Goal: Check status: Check status

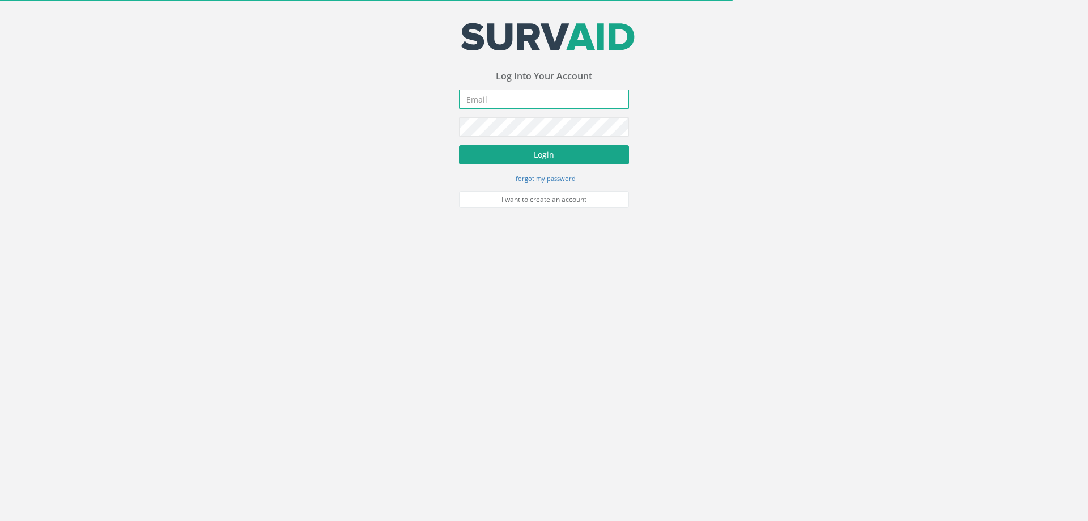
type input "[PERSON_NAME][EMAIL_ADDRESS][PERSON_NAME][DOMAIN_NAME]"
click at [510, 146] on button "Login" at bounding box center [544, 154] width 170 height 19
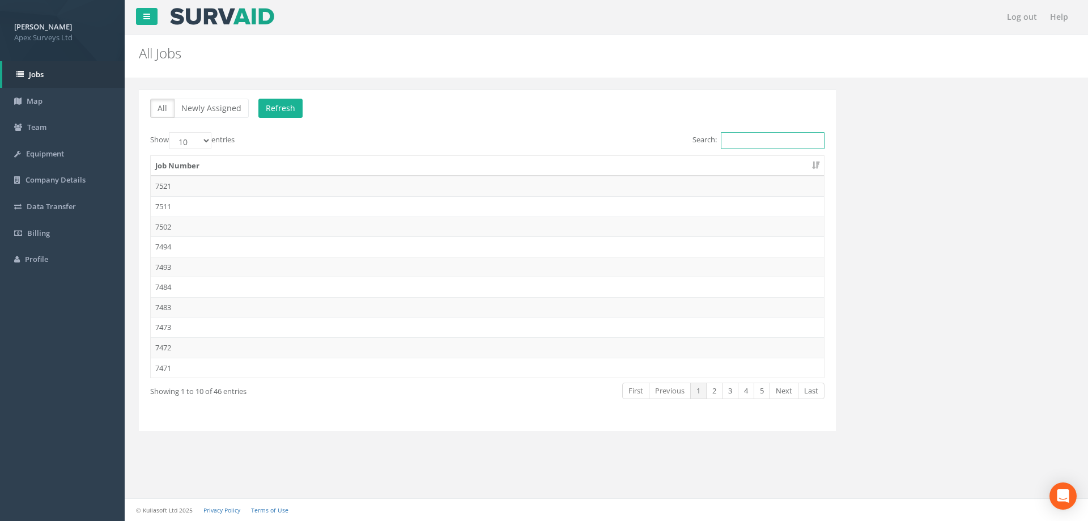
click at [722, 138] on input "Search:" at bounding box center [773, 140] width 104 height 17
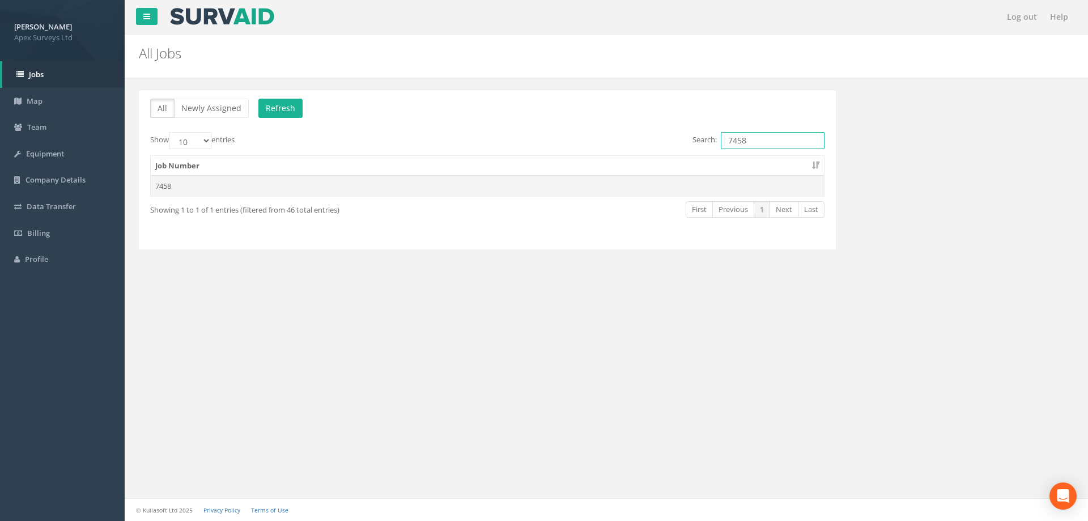
type input "7458"
click at [167, 186] on td "7458" at bounding box center [487, 186] width 673 height 20
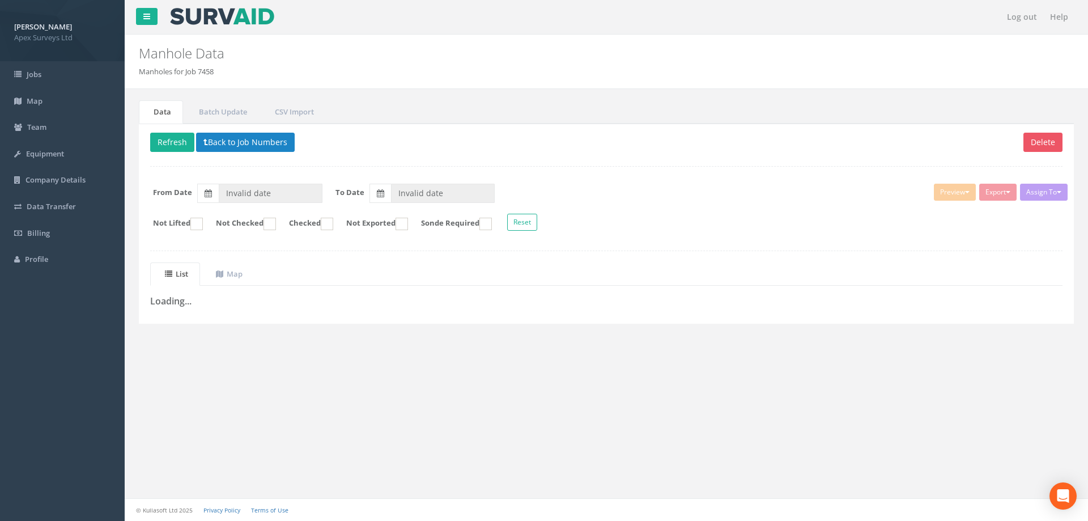
type input "[DATE]"
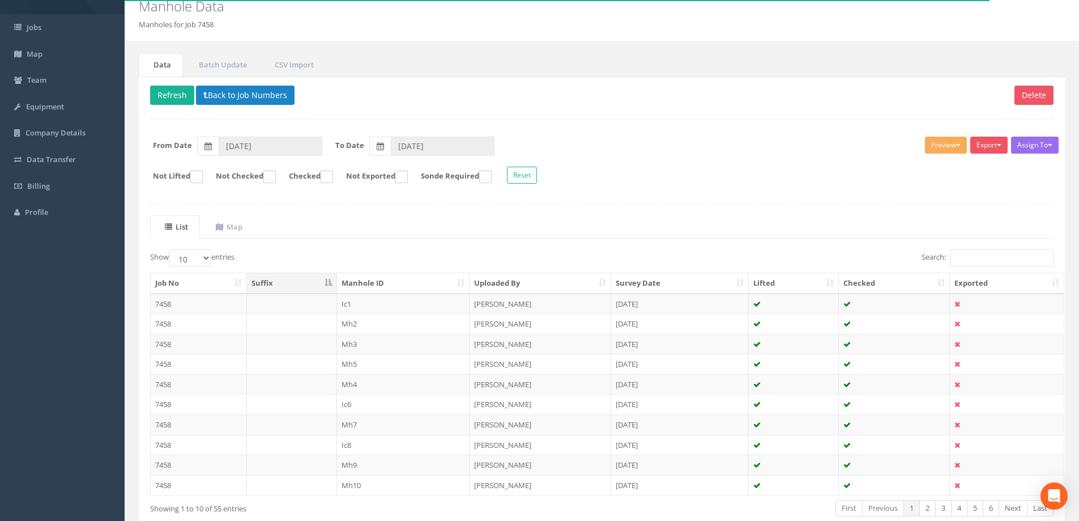
scroll to position [111, 0]
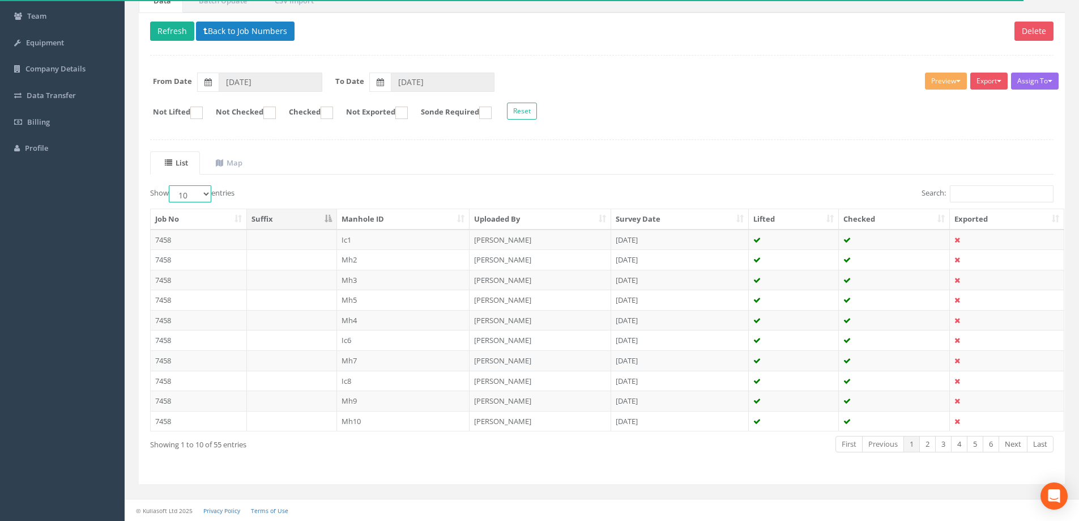
click at [208, 192] on select "10 25 50 100" at bounding box center [190, 193] width 42 height 17
select select "100"
click at [171, 185] on select "10 25 50 100" at bounding box center [190, 193] width 42 height 17
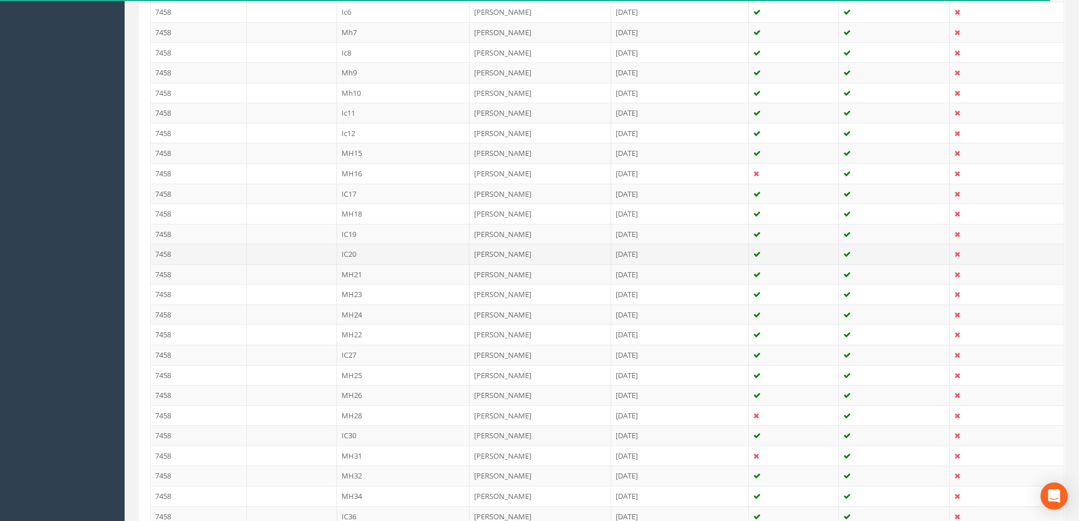
scroll to position [451, 0]
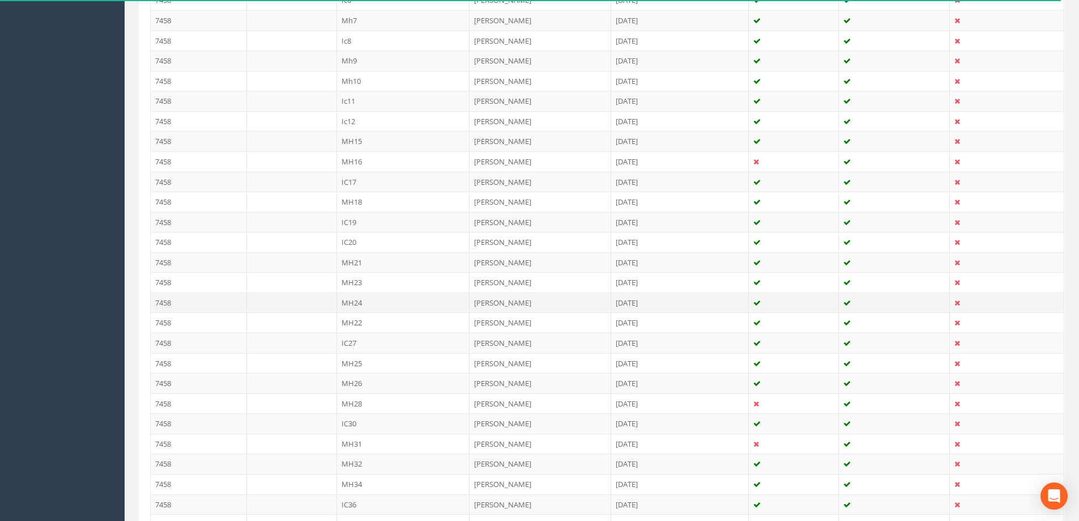
click at [351, 301] on td "MH24" at bounding box center [403, 302] width 133 height 20
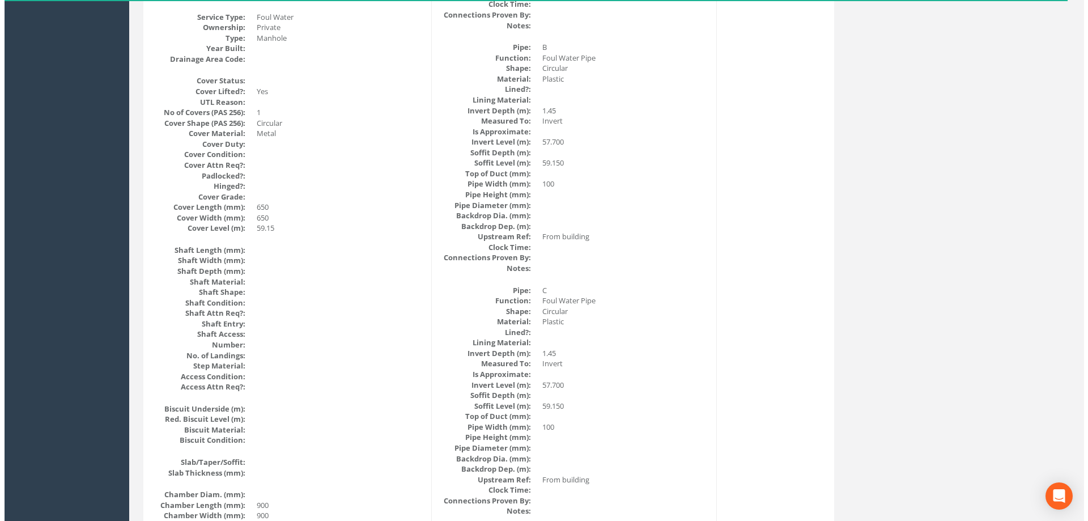
scroll to position [0, 0]
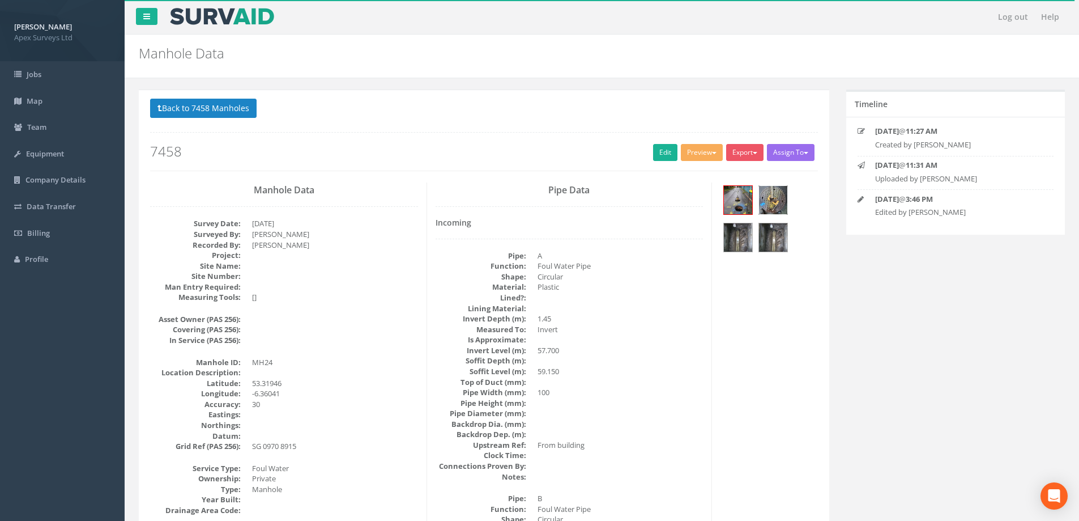
click at [772, 194] on img at bounding box center [773, 200] width 28 height 28
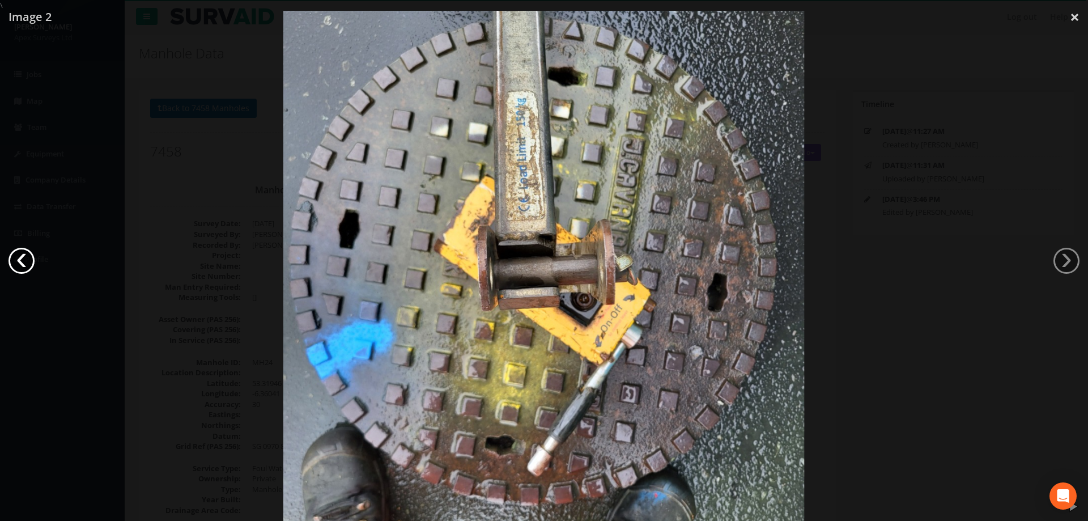
click at [29, 263] on link "‹" at bounding box center [21, 261] width 26 height 26
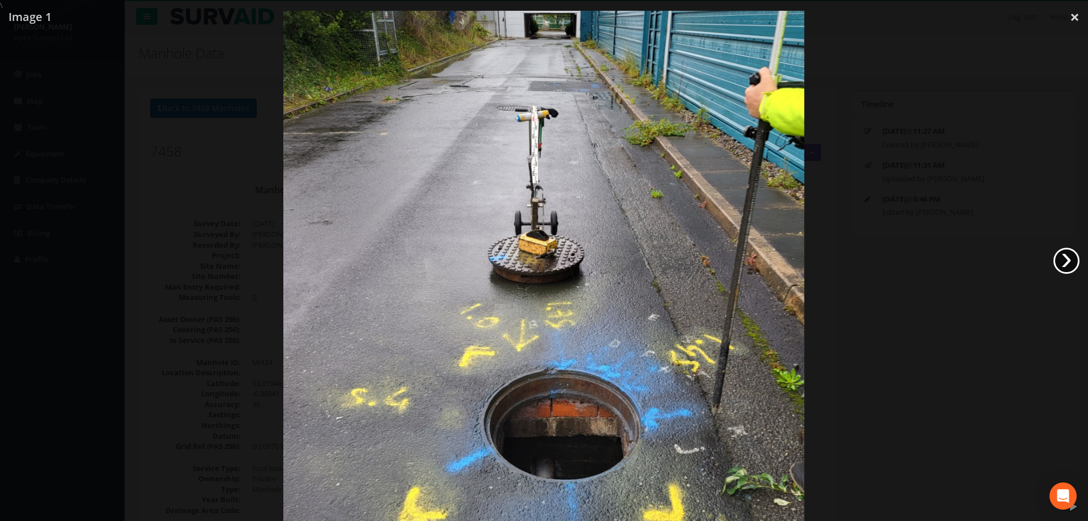
click at [1067, 258] on link "›" at bounding box center [1066, 261] width 26 height 26
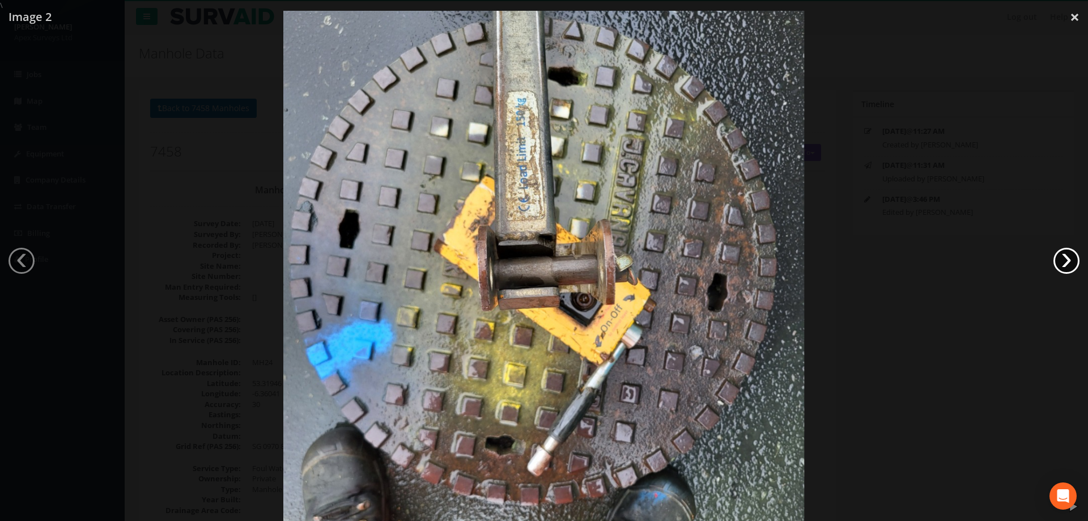
click at [1067, 258] on link "›" at bounding box center [1066, 261] width 26 height 26
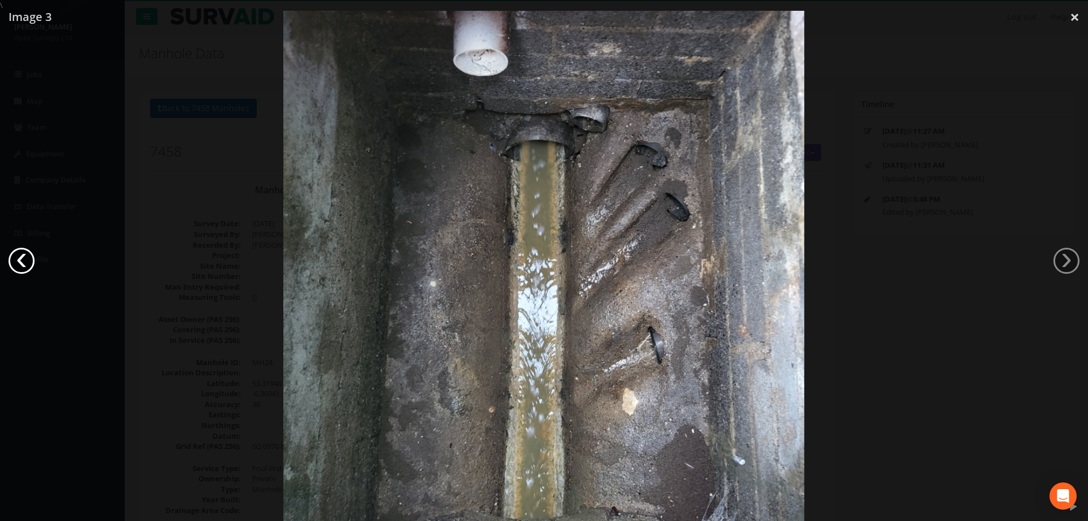
click at [18, 259] on link "‹" at bounding box center [21, 261] width 26 height 26
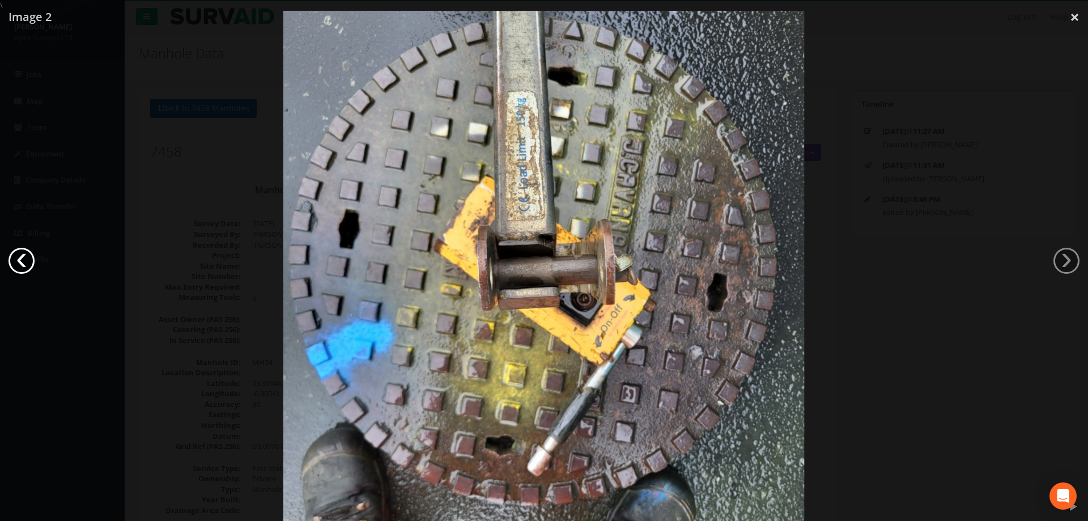
click at [25, 258] on link "‹" at bounding box center [21, 261] width 26 height 26
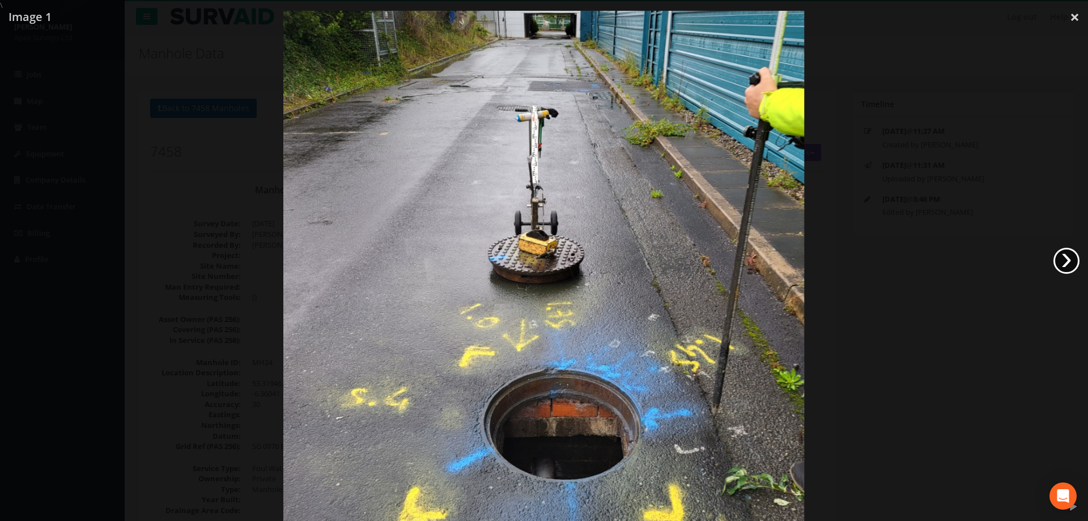
click at [1067, 260] on link "›" at bounding box center [1066, 261] width 26 height 26
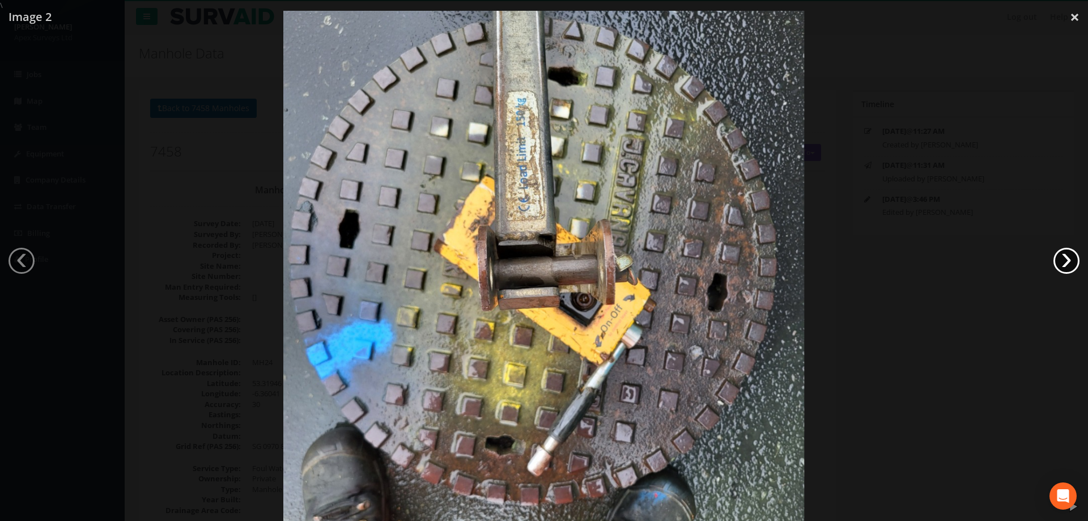
click at [1067, 260] on link "›" at bounding box center [1066, 261] width 26 height 26
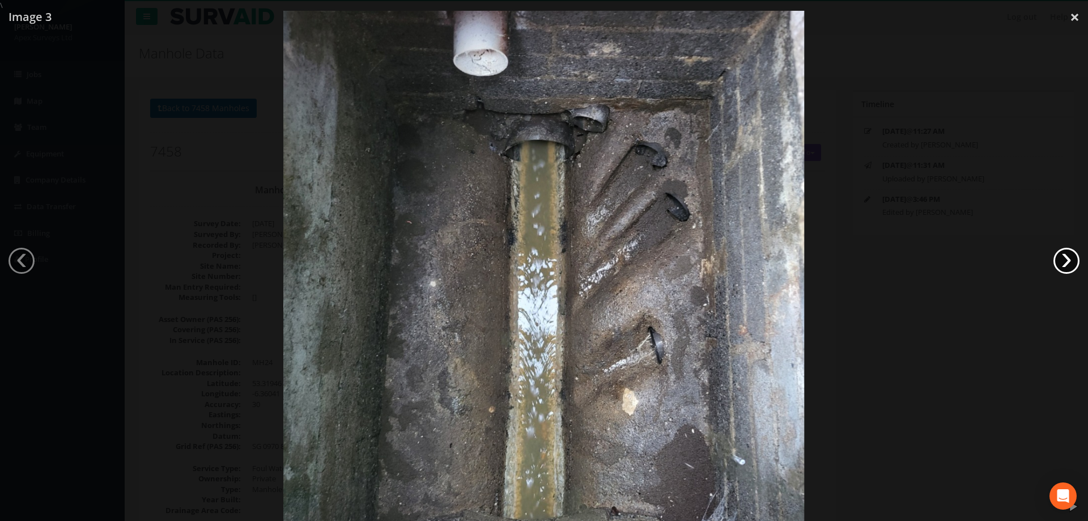
click at [1067, 260] on link "›" at bounding box center [1066, 261] width 26 height 26
